Goal: Task Accomplishment & Management: Use online tool/utility

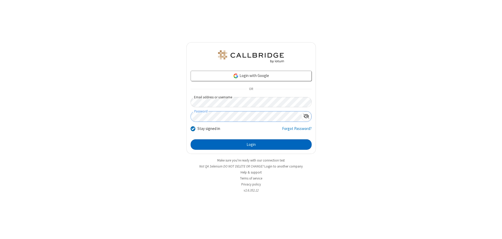
click at [251, 145] on button "Login" at bounding box center [251, 145] width 121 height 10
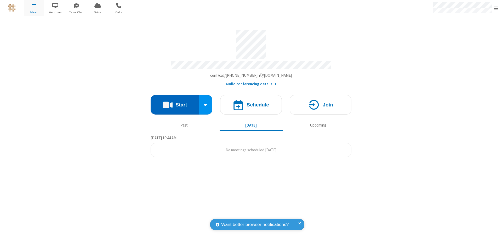
click at [175, 102] on button "Start" at bounding box center [175, 105] width 48 height 20
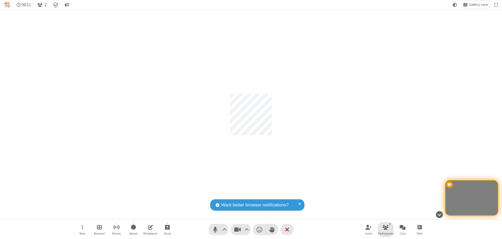
click at [386, 234] on span "Participants" at bounding box center [385, 233] width 15 height 3
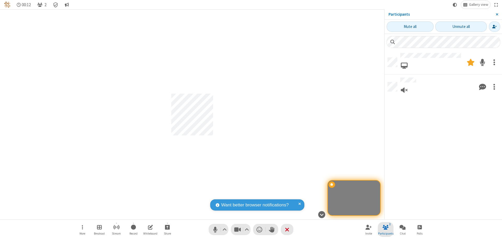
click at [497, 14] on span "Close sidebar" at bounding box center [497, 14] width 3 height 4
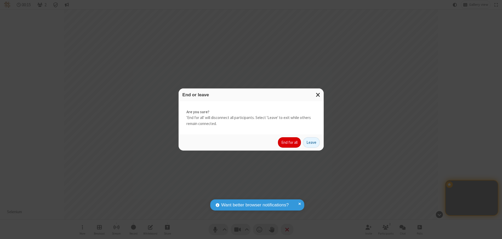
click at [290, 143] on button "End for all" at bounding box center [289, 143] width 23 height 10
